Goal: Task Accomplishment & Management: Complete application form

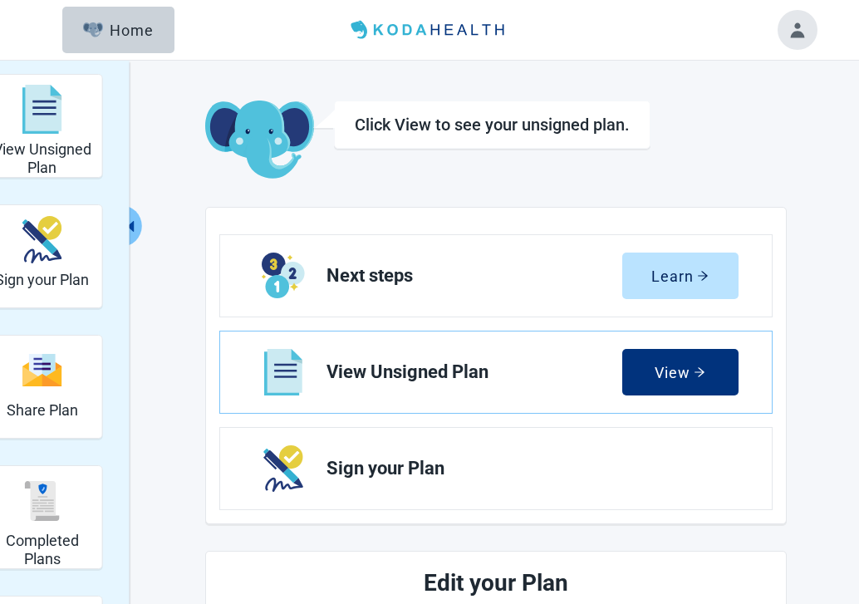
click at [802, 31] on button "Toggle account menu" at bounding box center [798, 30] width 40 height 40
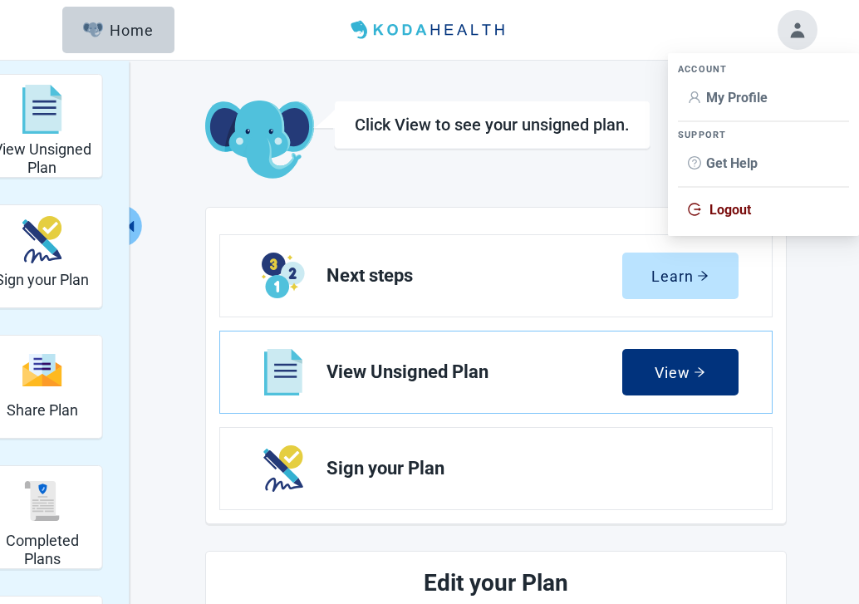
click at [769, 99] on span "My Profile" at bounding box center [763, 98] width 151 height 18
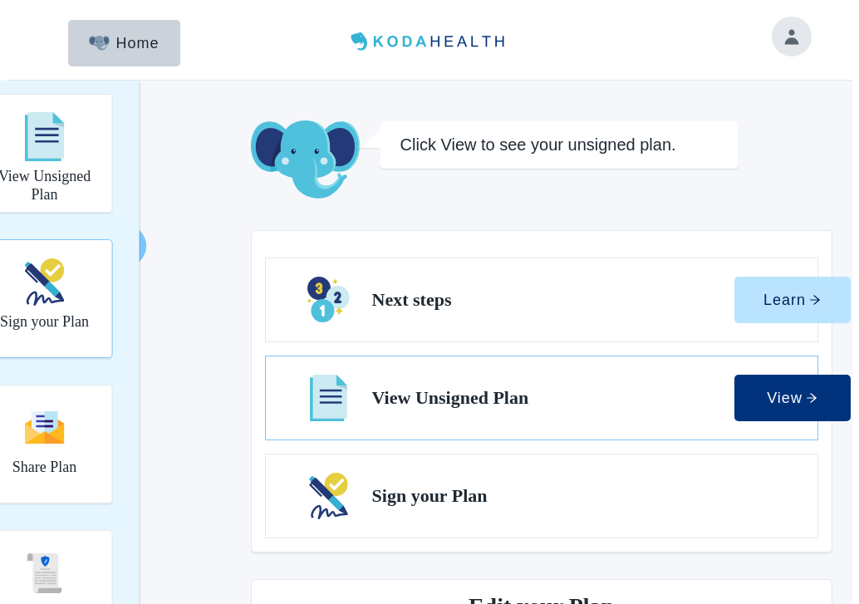
click at [24, 313] on h2 "Sign your Plan" at bounding box center [44, 322] width 89 height 18
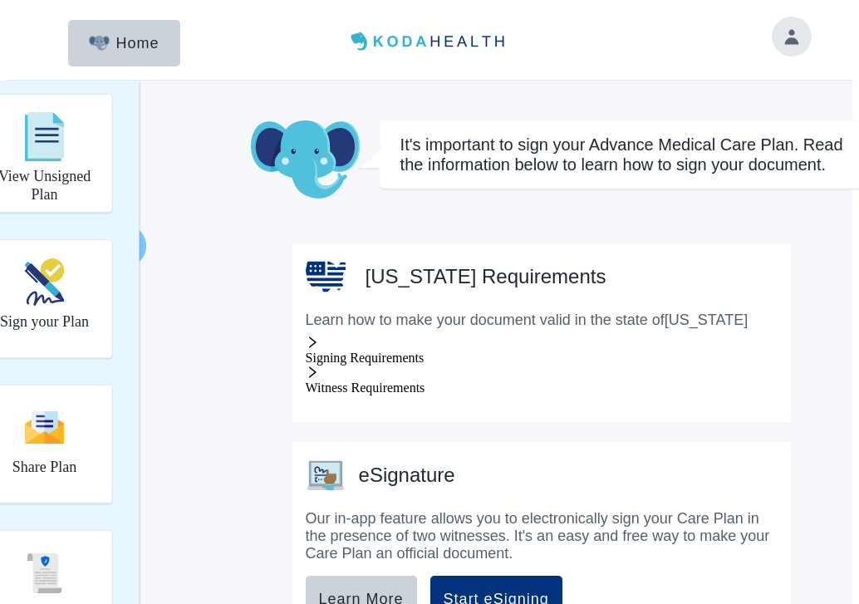
click at [307, 351] on span "Signing Requirements" at bounding box center [365, 358] width 119 height 14
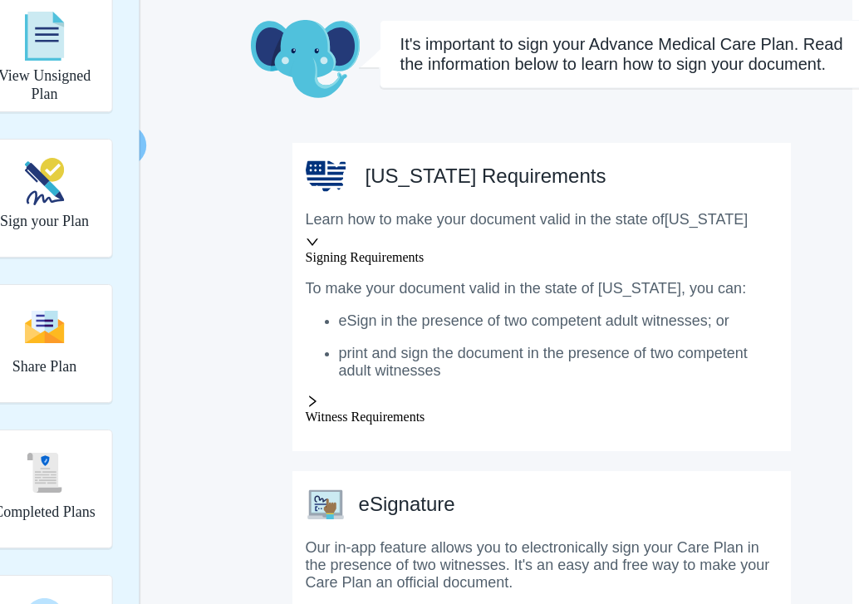
scroll to position [146, 0]
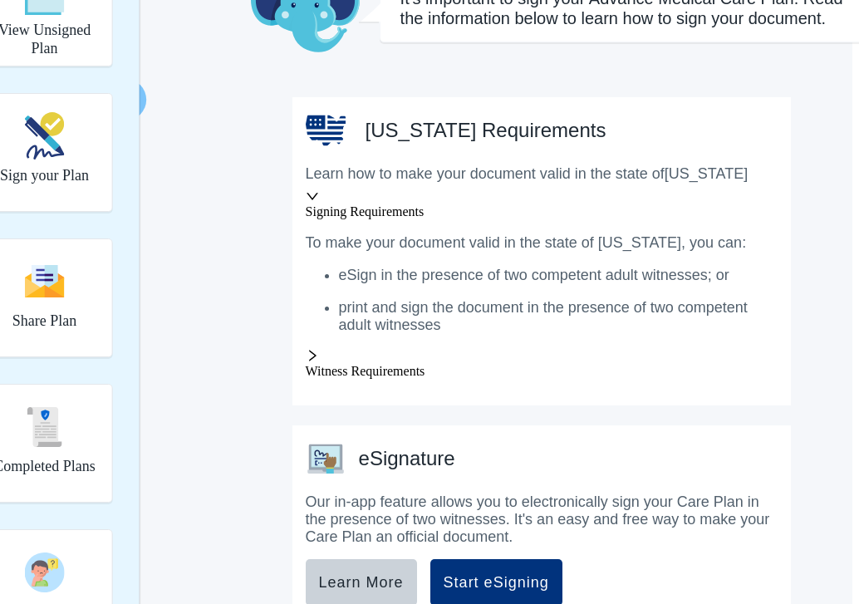
click at [312, 378] on span "Witness Requirements" at bounding box center [366, 371] width 120 height 14
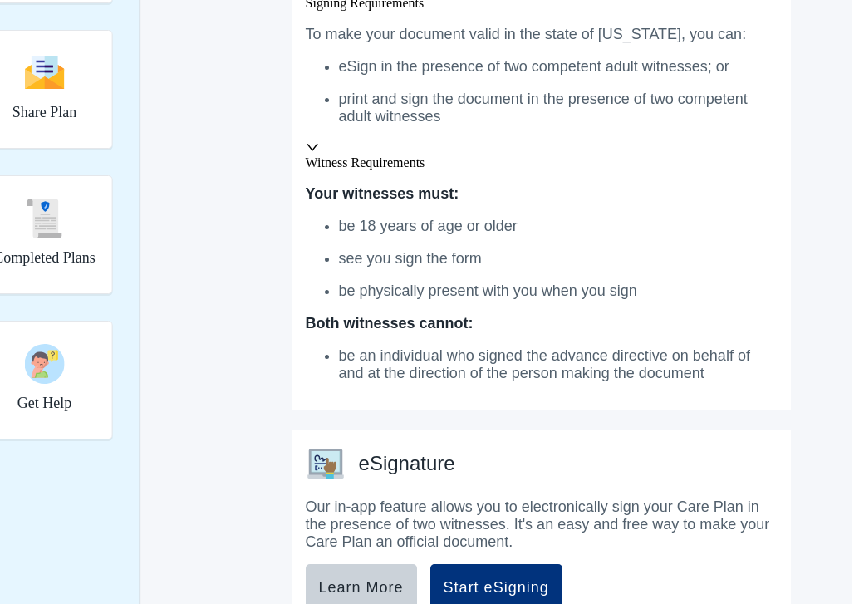
scroll to position [388, 0]
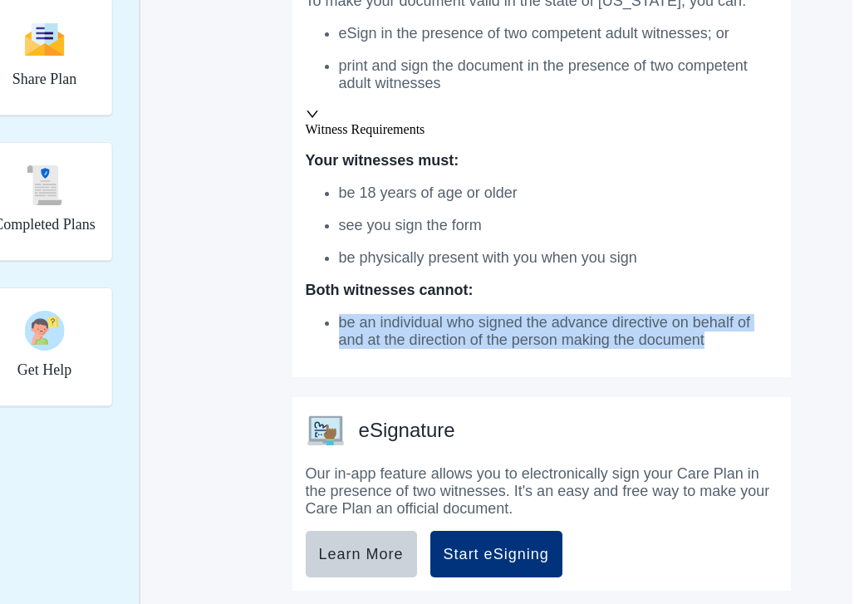
drag, startPoint x: 694, startPoint y: 366, endPoint x: 303, endPoint y: 340, distance: 391.5
click at [306, 340] on ul "be an individual who signed the advance directive on behalf of and at the direc…" at bounding box center [542, 331] width 472 height 35
copy p "be an individual who signed the advance directive on behalf of and at the direc…"
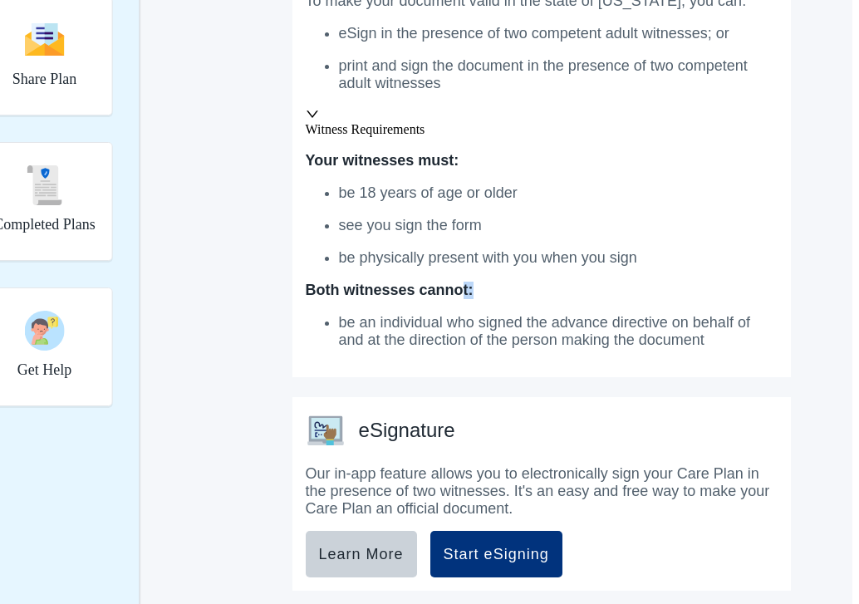
drag, startPoint x: 435, startPoint y: 315, endPoint x: 420, endPoint y: 315, distance: 15.0
click at [420, 299] on p "Both witnesses cannot:" at bounding box center [538, 290] width 465 height 17
click at [432, 299] on p "Both witnesses cannot:" at bounding box center [538, 290] width 465 height 17
drag, startPoint x: 432, startPoint y: 313, endPoint x: 254, endPoint y: 312, distance: 177.8
click at [293, 312] on div "Pennsylvania Requirements Learn how to make your document valid in the state of…" at bounding box center [542, 116] width 499 height 522
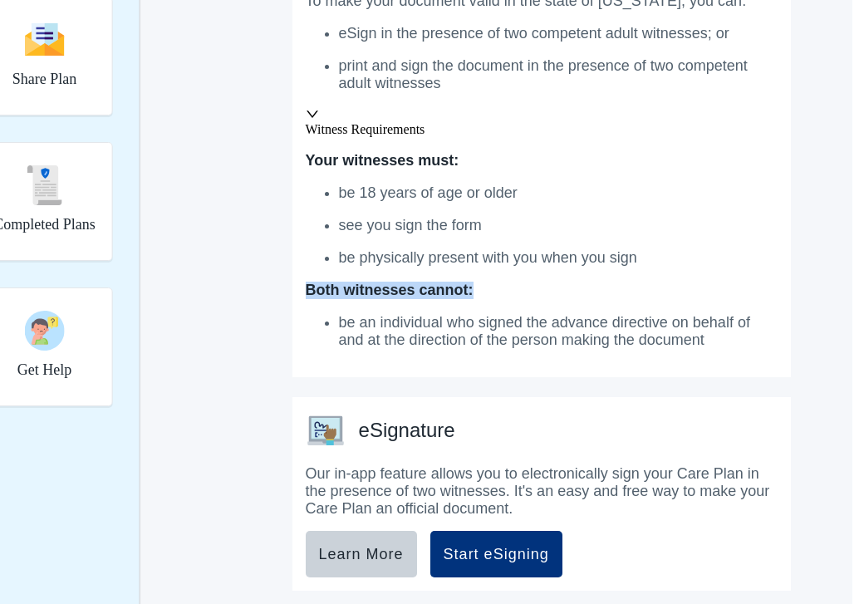
copy p "Both witnesses cannot:"
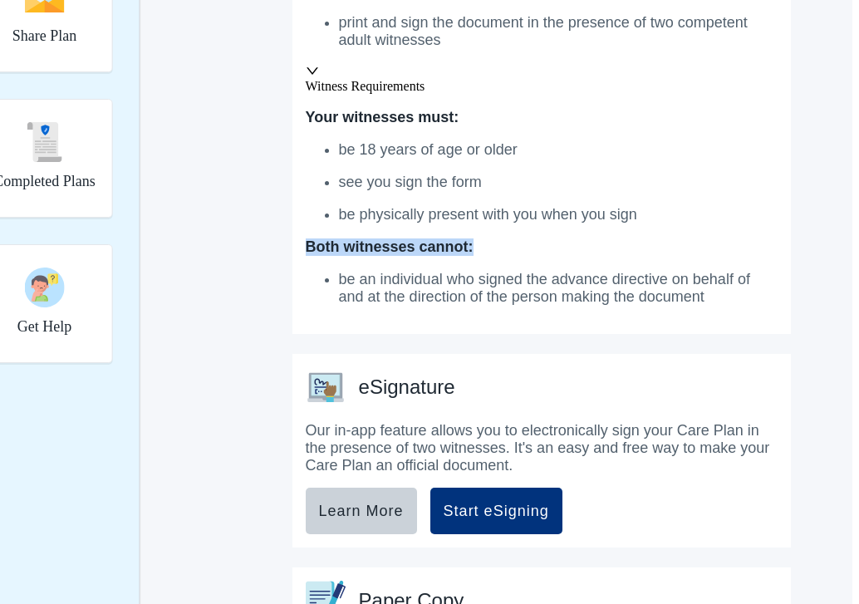
scroll to position [472, 0]
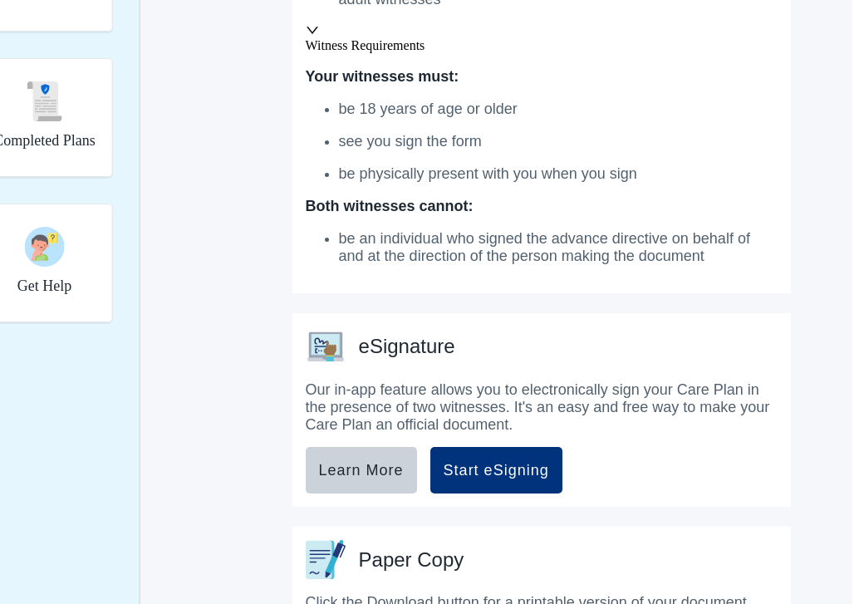
click at [647, 209] on p "Your witnesses must: be 18 years of age or older see you sign the form be physi…" at bounding box center [542, 166] width 472 height 197
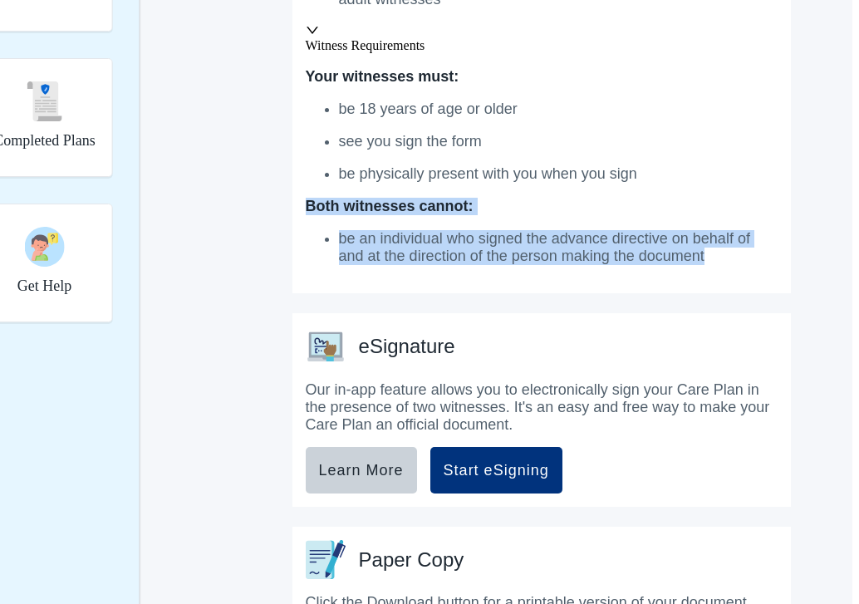
drag, startPoint x: 695, startPoint y: 284, endPoint x: 272, endPoint y: 227, distance: 426.8
click at [306, 227] on div "Your witnesses must: be 18 years of age or older see you sign the form be physi…" at bounding box center [542, 166] width 472 height 197
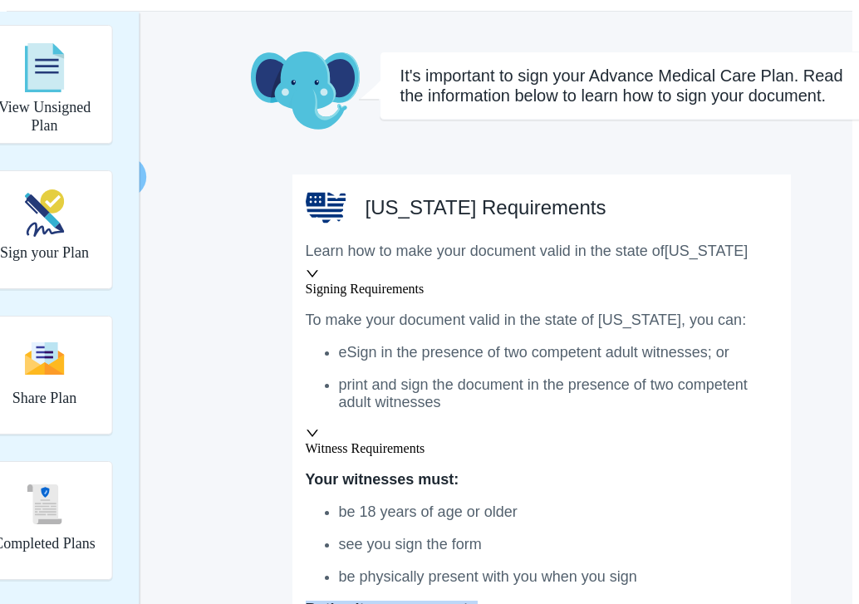
scroll to position [62, 0]
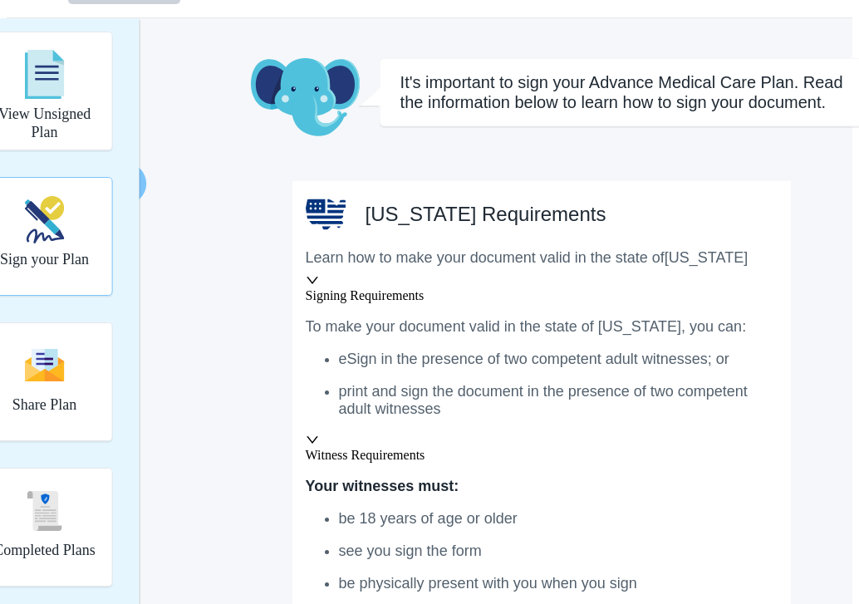
click at [57, 206] on div "Sign your Plan" at bounding box center [44, 220] width 89 height 62
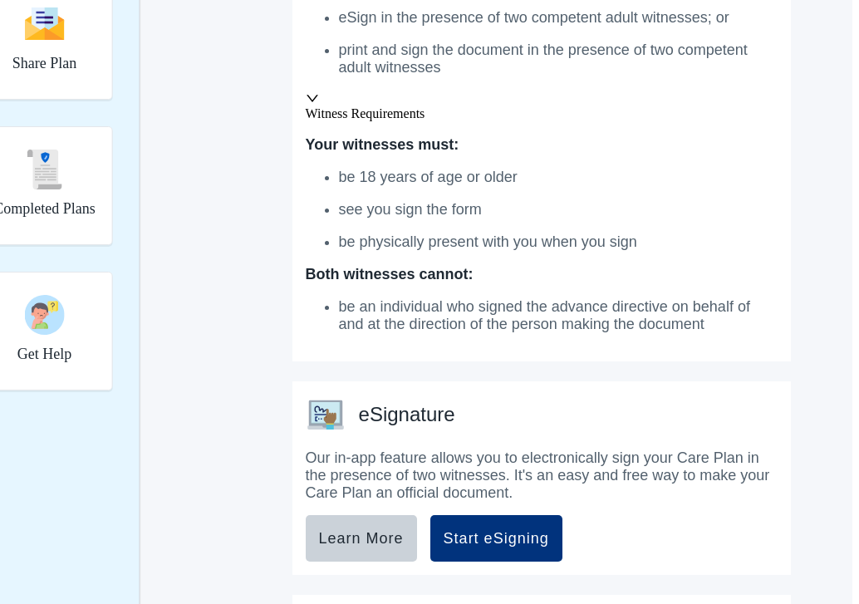
scroll to position [651, 0]
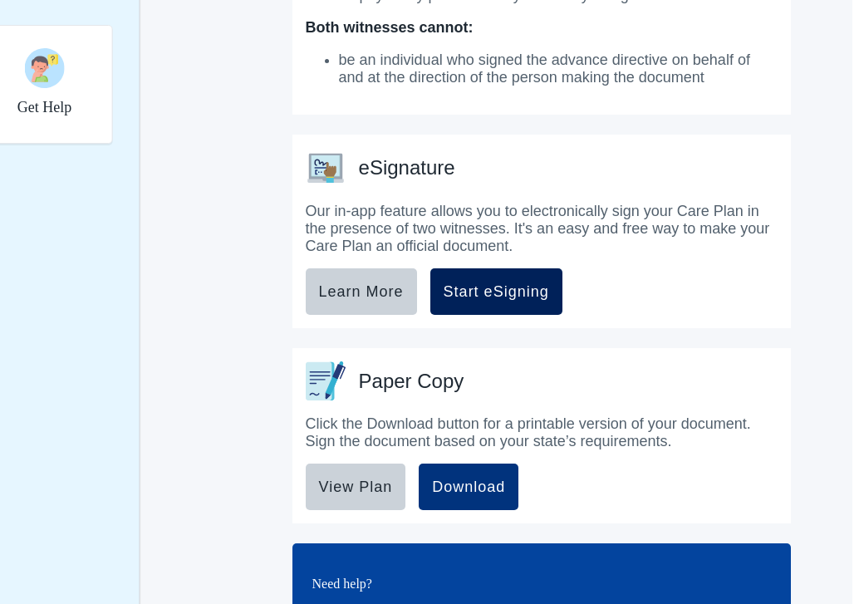
click at [444, 300] on div "Start eSigning" at bounding box center [497, 291] width 106 height 17
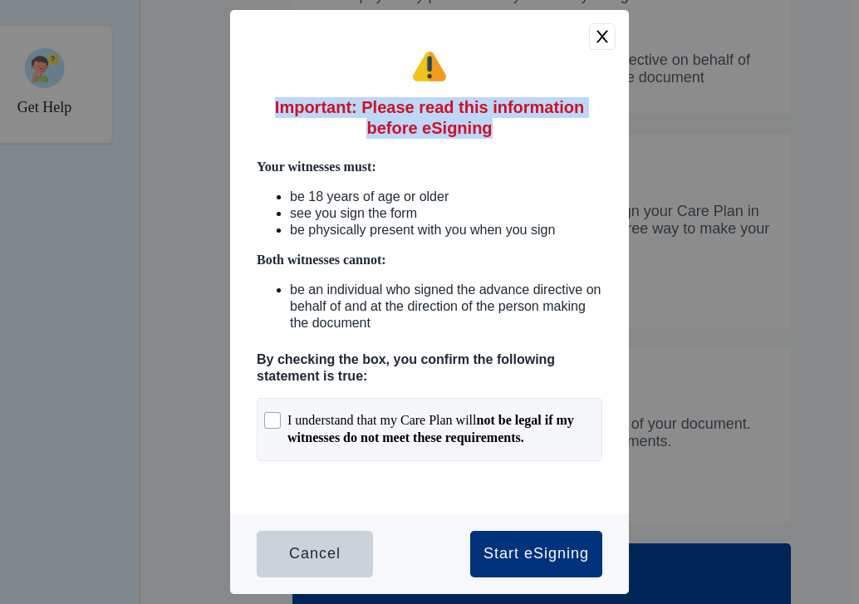
drag, startPoint x: 489, startPoint y: 141, endPoint x: 290, endPoint y: 104, distance: 202.1
click at [291, 103] on div "Important: Please read this information before eSigning Your witnesses must: be…" at bounding box center [429, 262] width 399 height 504
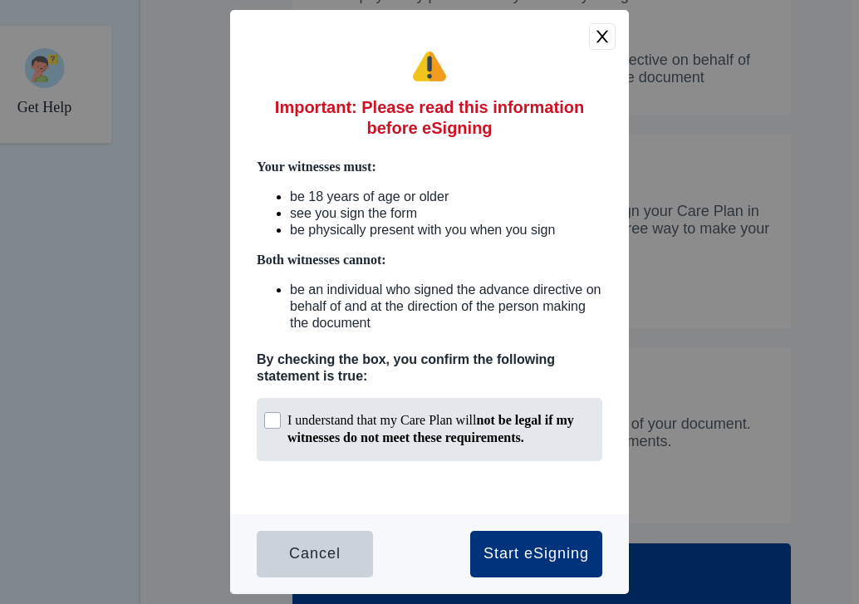
click at [456, 423] on div "I understand that my Care Plan will not be legal if my witnesses do not meet th…" at bounding box center [441, 429] width 307 height 35
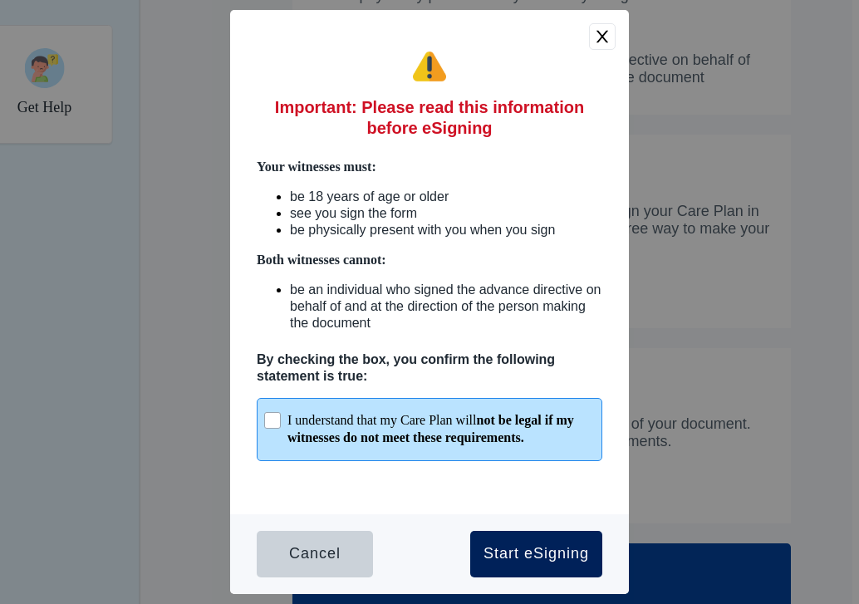
click at [572, 553] on div "Start eSigning" at bounding box center [537, 554] width 106 height 17
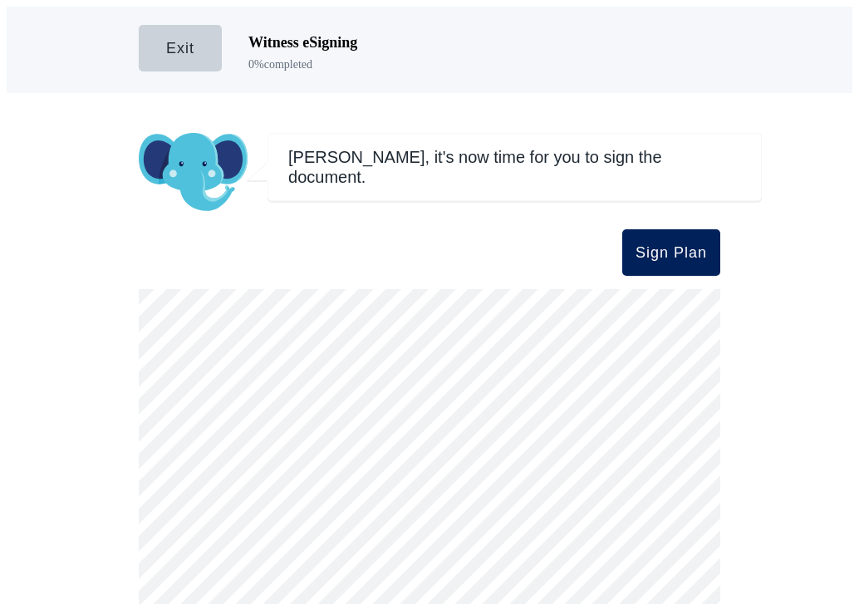
click at [683, 249] on div "Sign Plan" at bounding box center [671, 252] width 71 height 17
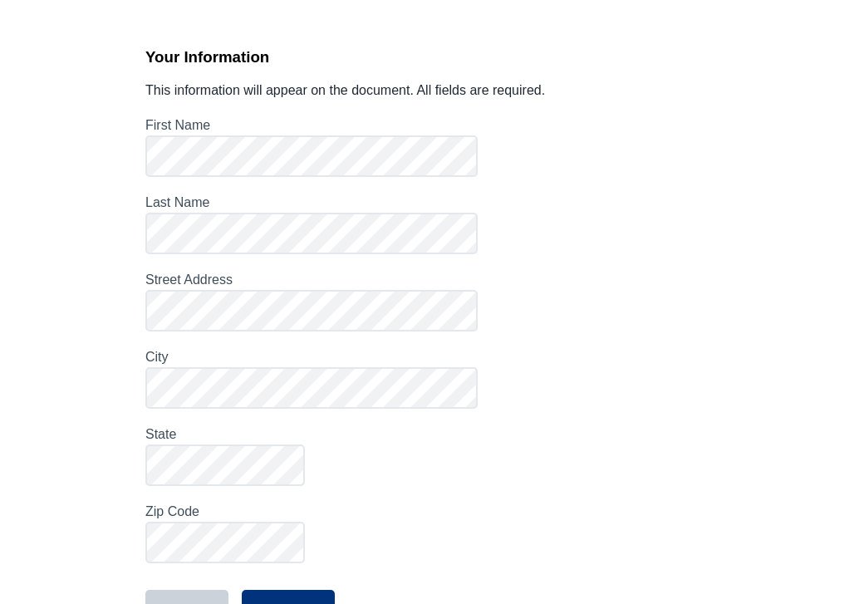
scroll to position [144, 0]
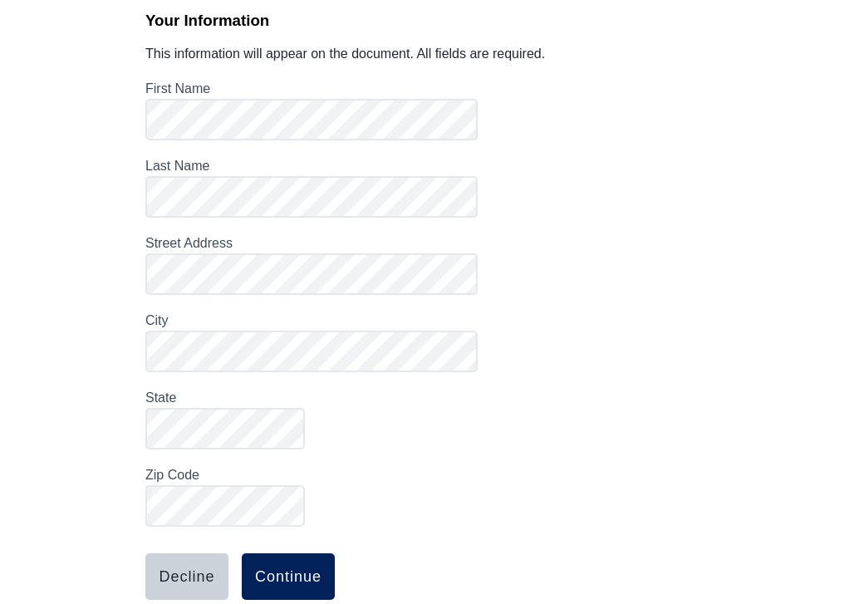
click at [287, 553] on button "Continue" at bounding box center [288, 576] width 93 height 47
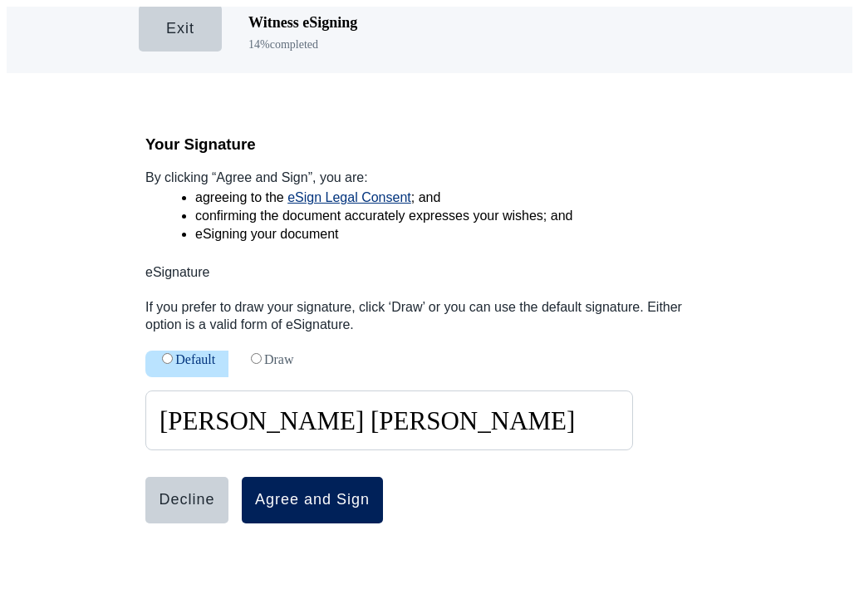
click at [287, 497] on button "Agree and Sign" at bounding box center [312, 500] width 141 height 47
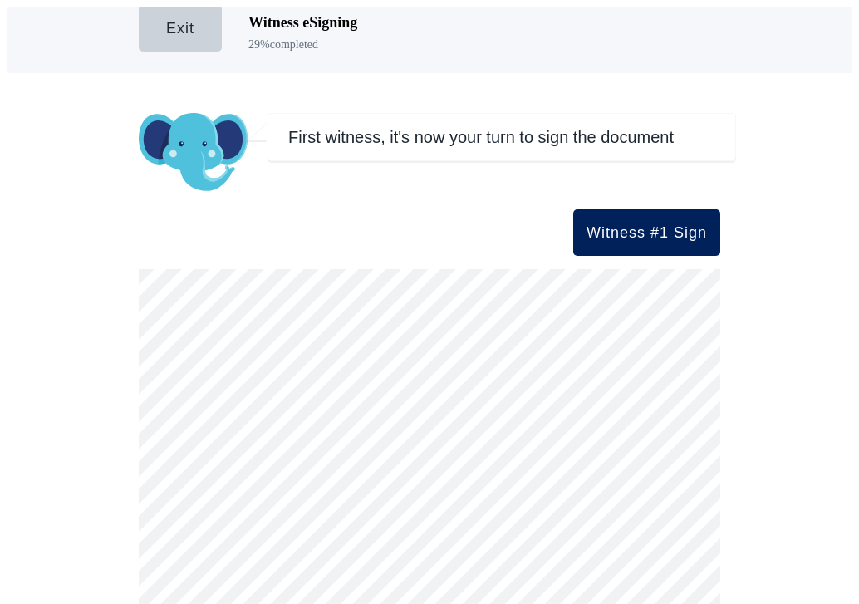
click at [618, 225] on div "Witness #1 Sign" at bounding box center [647, 232] width 120 height 17
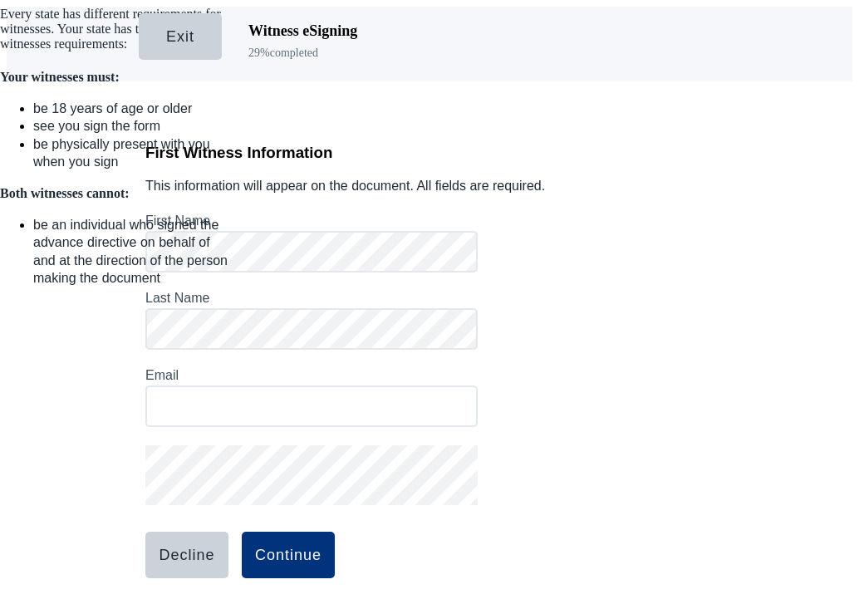
scroll to position [10, 0]
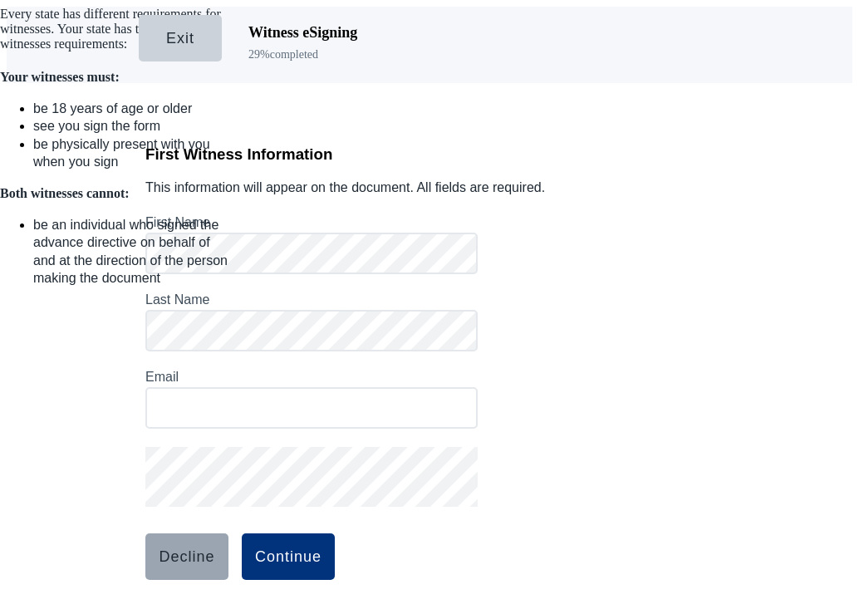
click at [203, 548] on div "Decline" at bounding box center [187, 556] width 56 height 17
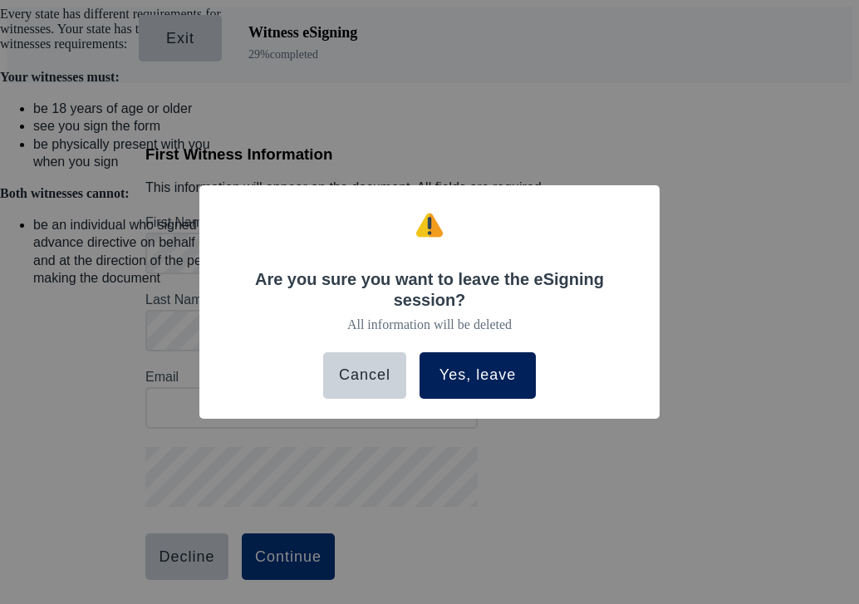
click at [486, 367] on div "Yes, leave" at bounding box center [478, 375] width 76 height 17
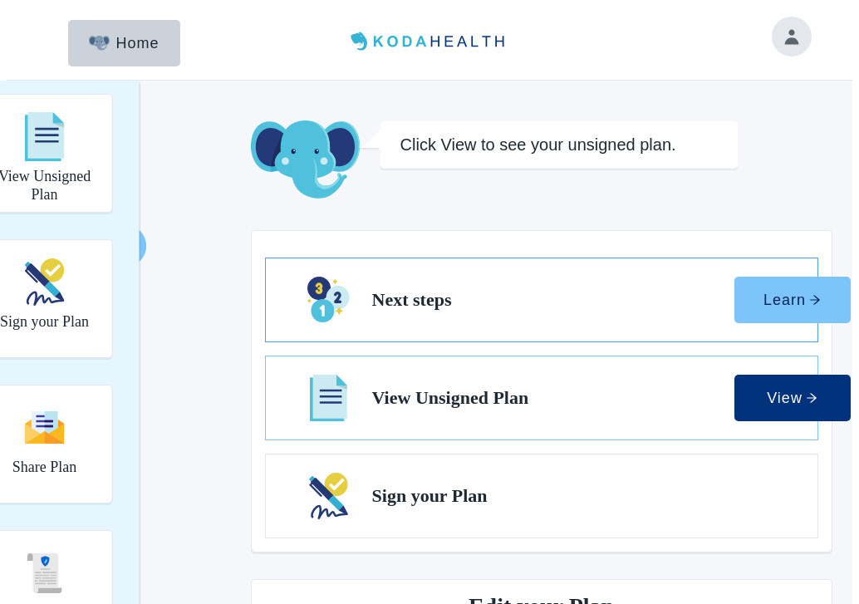
click at [735, 293] on button "Learn" at bounding box center [793, 300] width 116 height 47
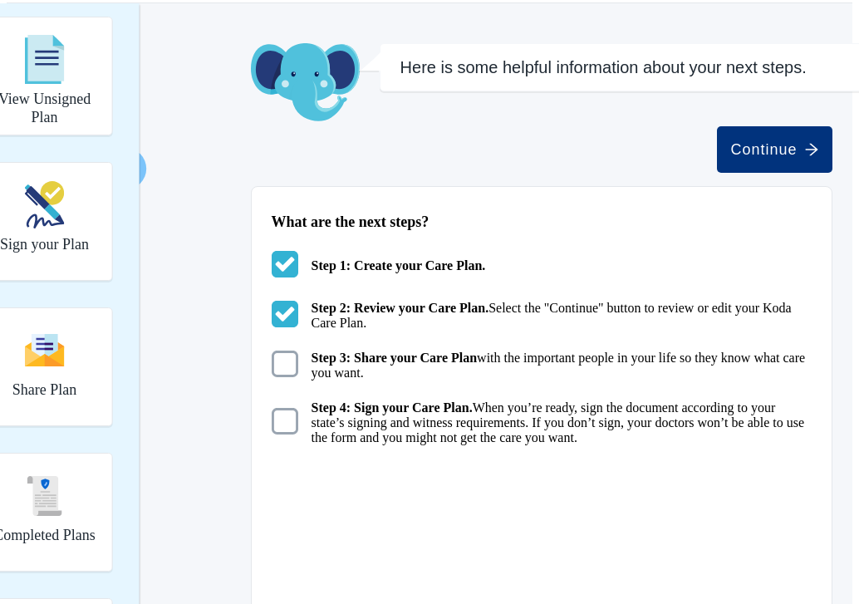
scroll to position [82, 0]
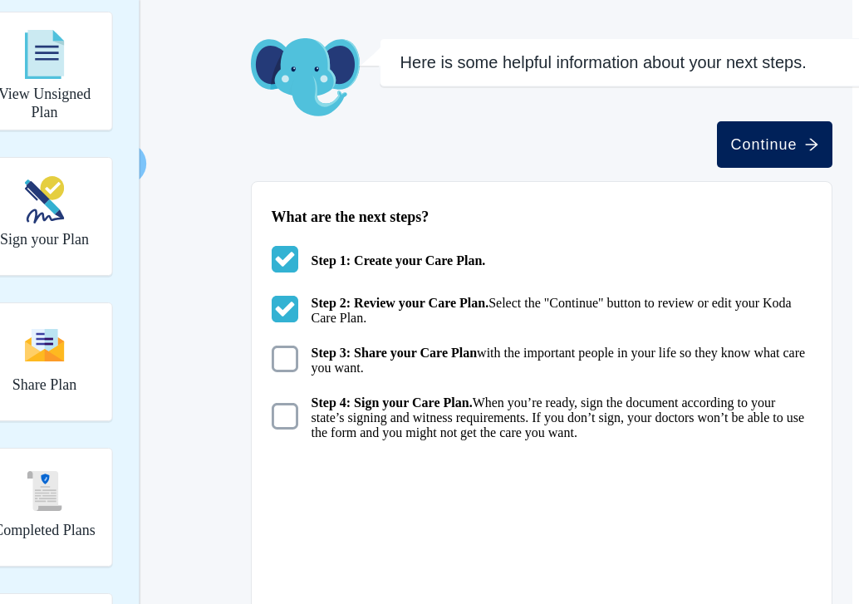
click at [717, 136] on button "Continue" at bounding box center [774, 144] width 115 height 47
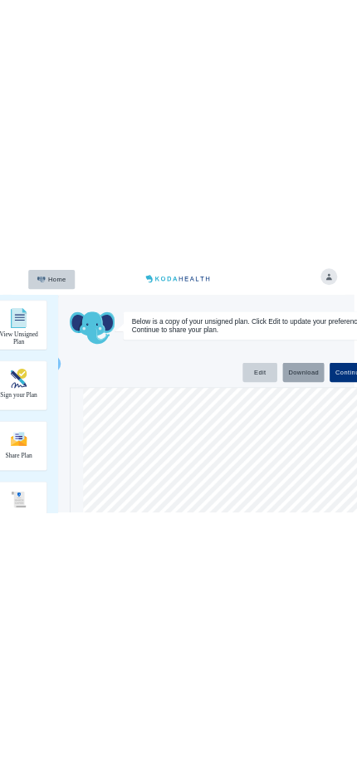
scroll to position [8046, 0]
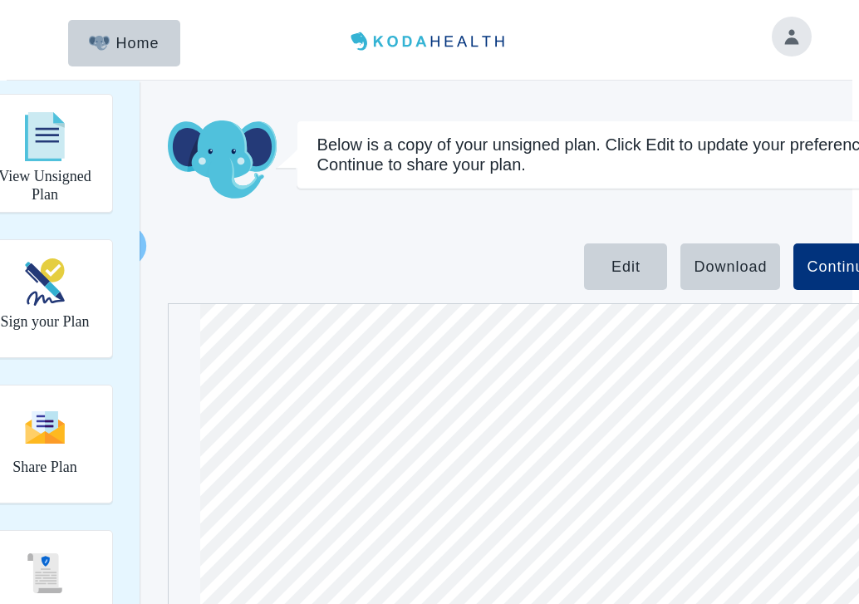
click at [355, 42] on img at bounding box center [429, 41] width 171 height 27
